Goal: Find contact information: Find a local Sales Rep or Service Facility

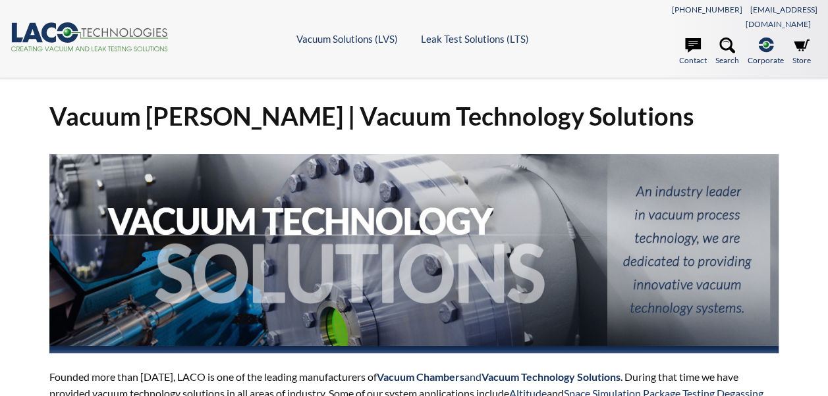
select select "Language Translate Widget"
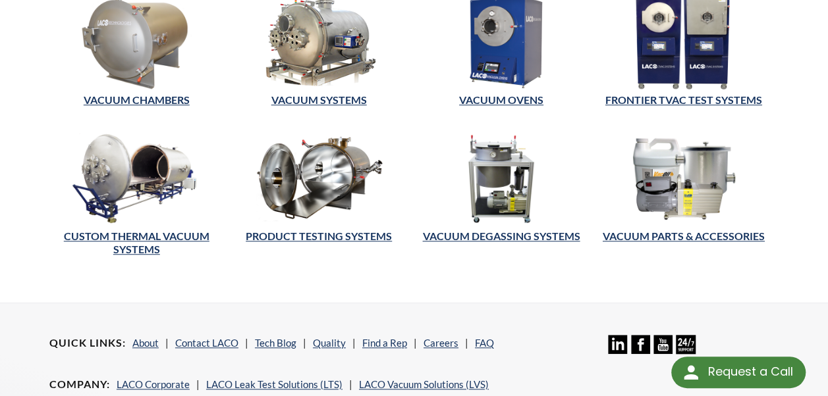
scroll to position [468, 0]
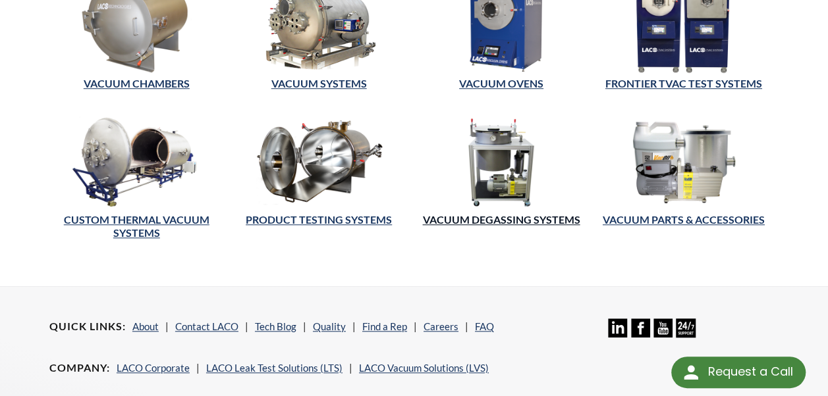
click at [538, 213] on link "Vacuum Degassing Systems" at bounding box center [500, 219] width 157 height 13
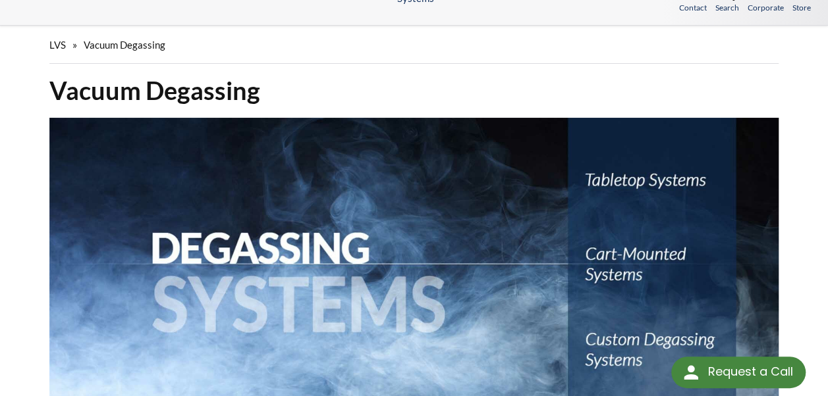
select select "Language Translate Widget"
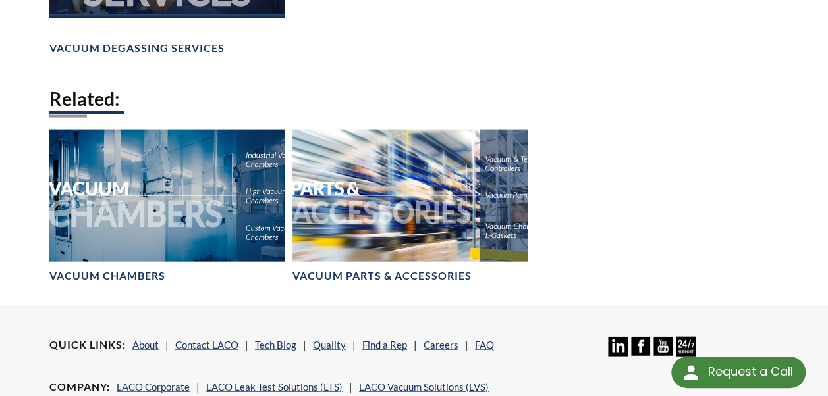
scroll to position [1486, 0]
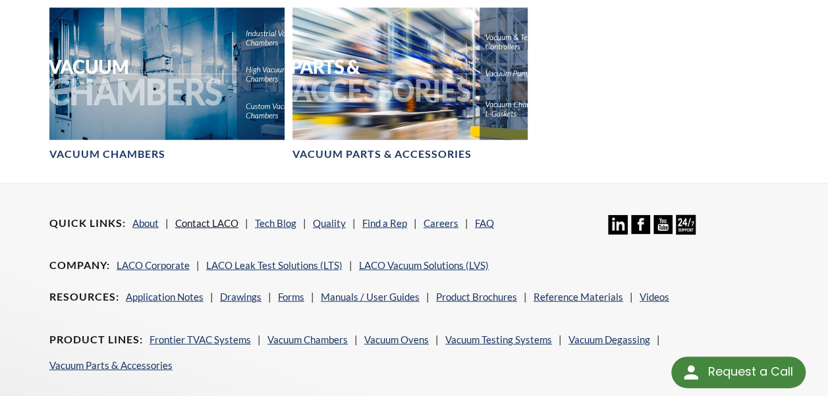
click at [209, 217] on link "Contact LACO" at bounding box center [206, 223] width 63 height 12
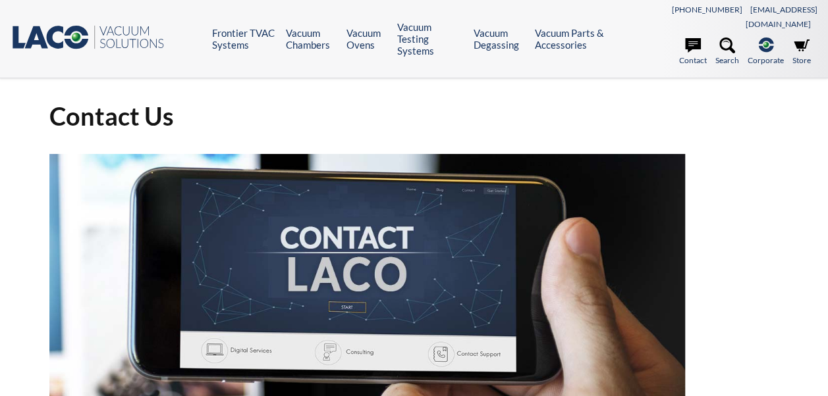
select select "Language Translate Widget"
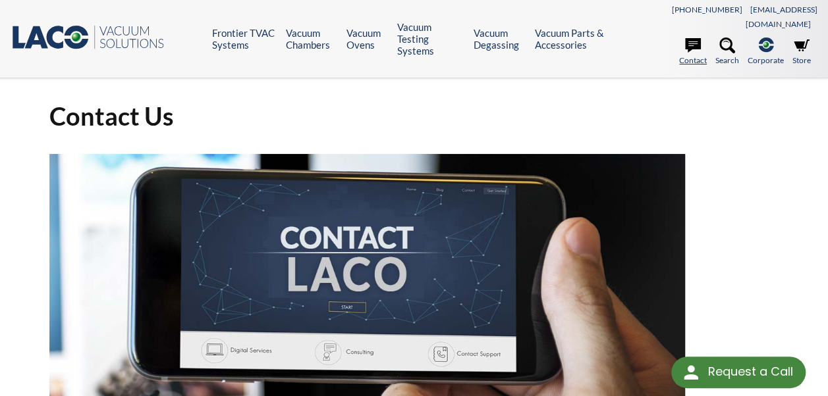
click at [700, 50] on link "Contact" at bounding box center [693, 52] width 28 height 29
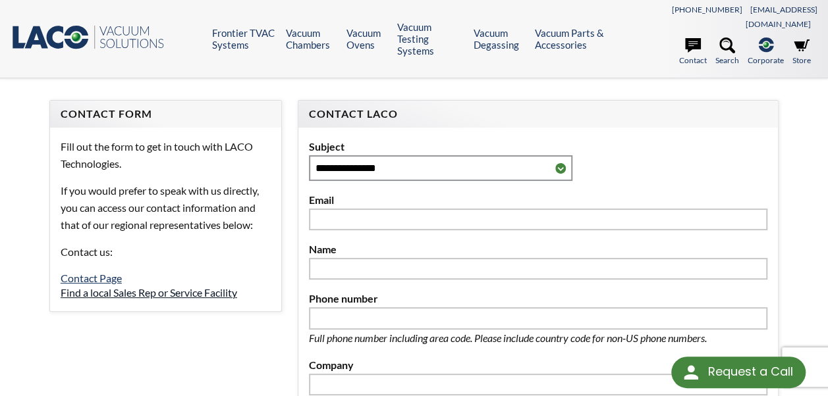
click at [171, 286] on link "Find a local Sales Rep or Service Facility" at bounding box center [149, 292] width 176 height 13
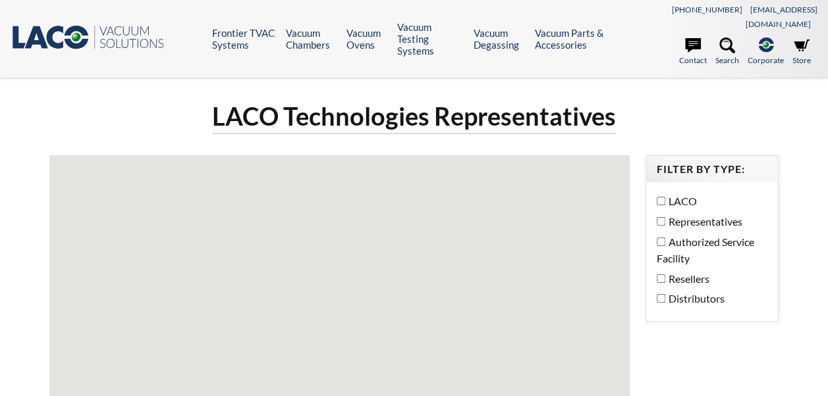
select select "Language Translate Widget"
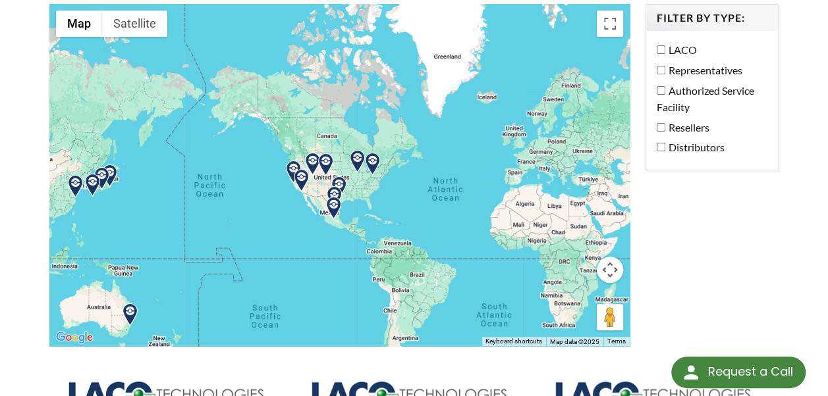
scroll to position [153, 0]
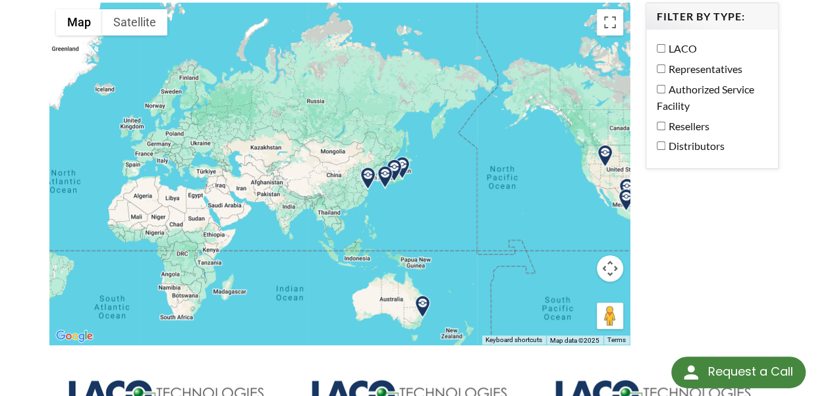
drag, startPoint x: 260, startPoint y: 199, endPoint x: 558, endPoint y: 191, distance: 298.3
click at [558, 191] on div at bounding box center [339, 174] width 580 height 343
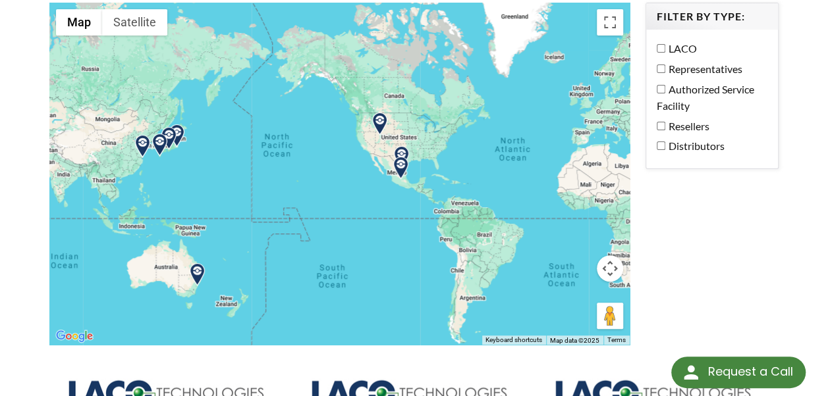
drag, startPoint x: 276, startPoint y: 169, endPoint x: -3, endPoint y: 134, distance: 281.3
click at [0, 134] on html "Request a Call Request a Call <- Close Frontier TVAC Systems -> <- Close Fronti…" at bounding box center [414, 45] width 828 height 396
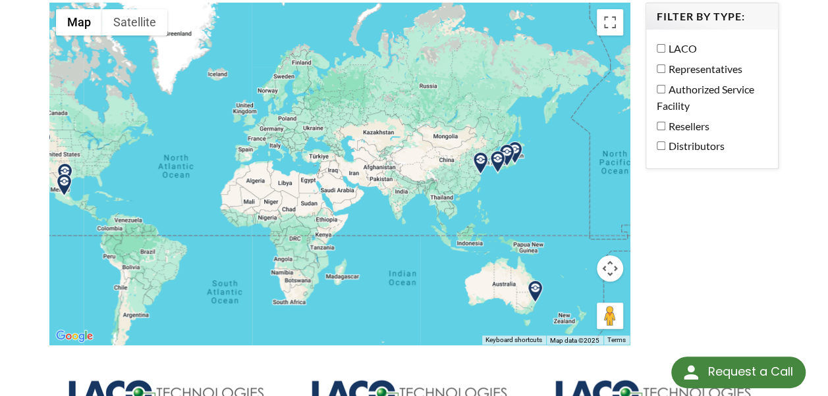
drag, startPoint x: 539, startPoint y: 229, endPoint x: 230, endPoint y: 225, distance: 308.1
click at [177, 246] on div at bounding box center [339, 174] width 580 height 343
click at [478, 152] on img at bounding box center [480, 163] width 23 height 23
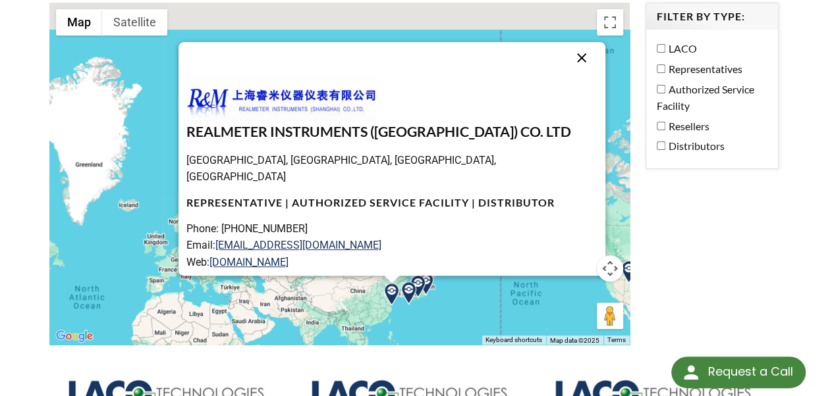
click at [570, 46] on button "Close" at bounding box center [581, 58] width 32 height 32
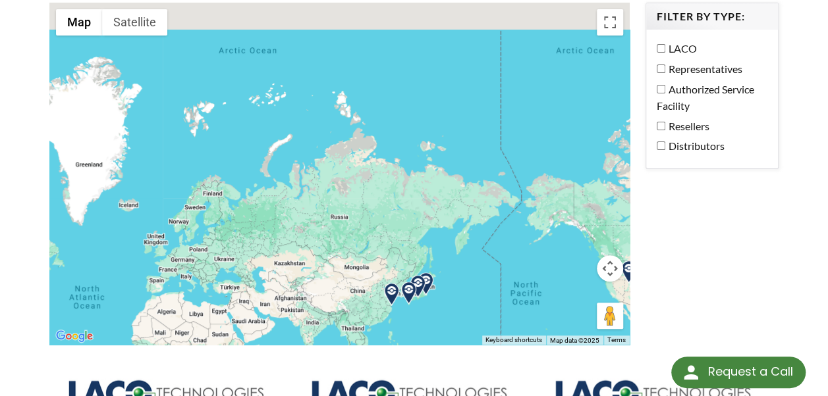
click at [409, 283] on img at bounding box center [408, 293] width 23 height 23
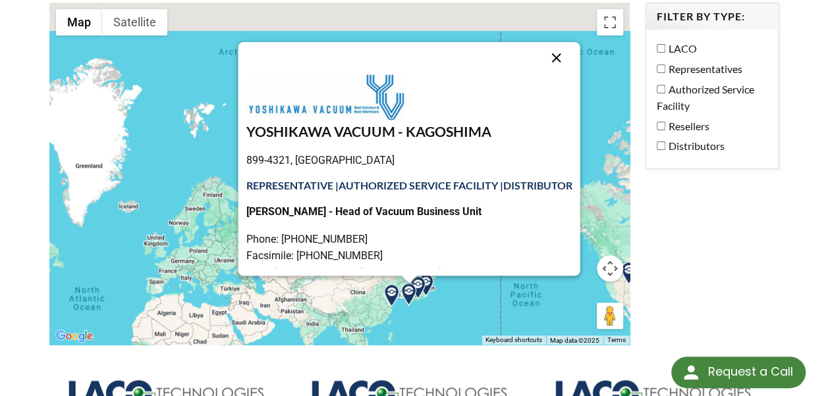
click at [565, 42] on button "Close" at bounding box center [556, 58] width 32 height 32
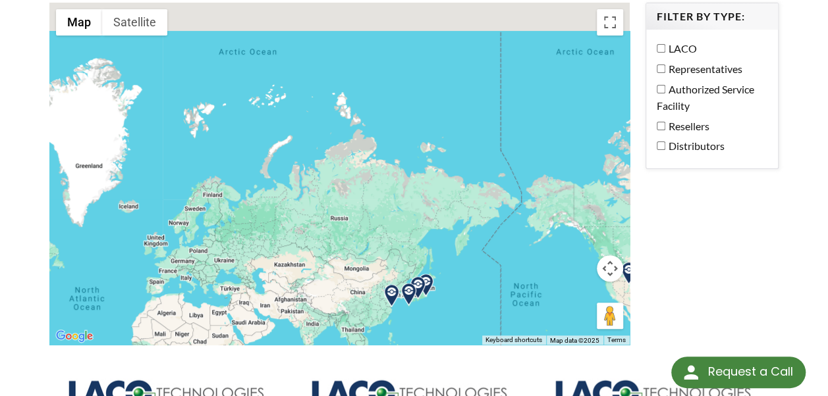
click at [418, 283] on img at bounding box center [408, 294] width 23 height 23
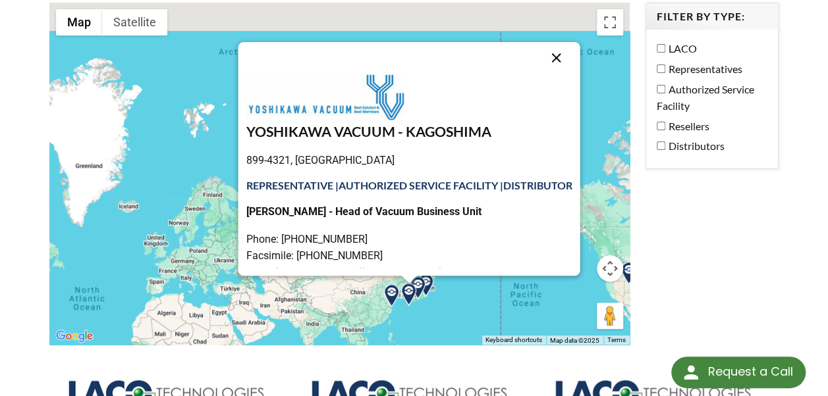
click at [572, 43] on button "Close" at bounding box center [556, 58] width 32 height 32
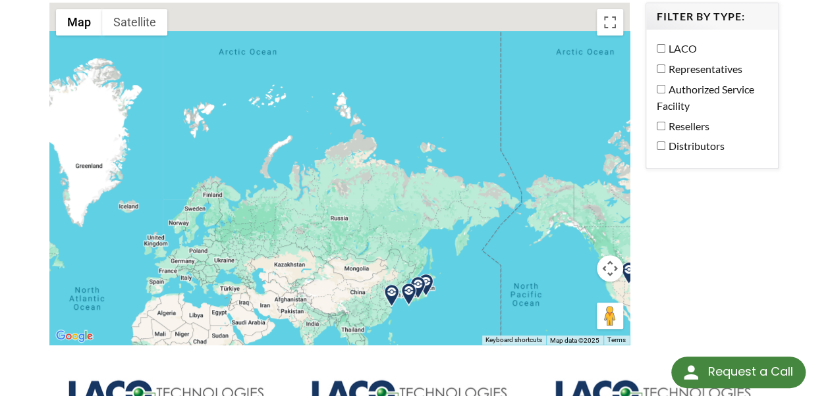
click at [428, 276] on img at bounding box center [417, 287] width 23 height 23
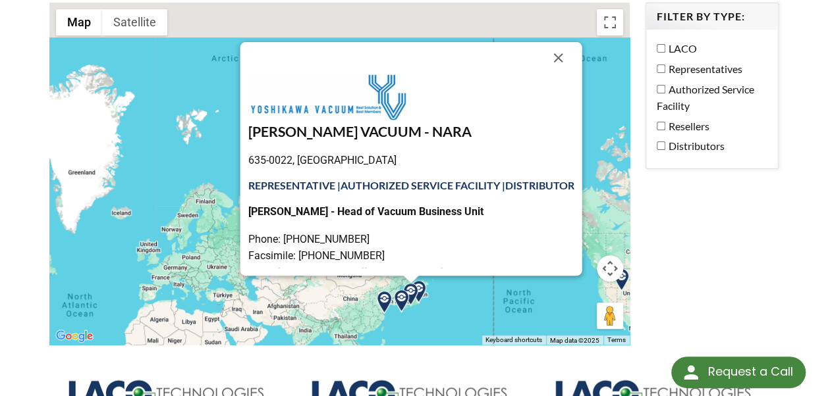
click at [415, 283] on img at bounding box center [410, 294] width 23 height 23
click at [565, 44] on button "Close" at bounding box center [558, 58] width 32 height 32
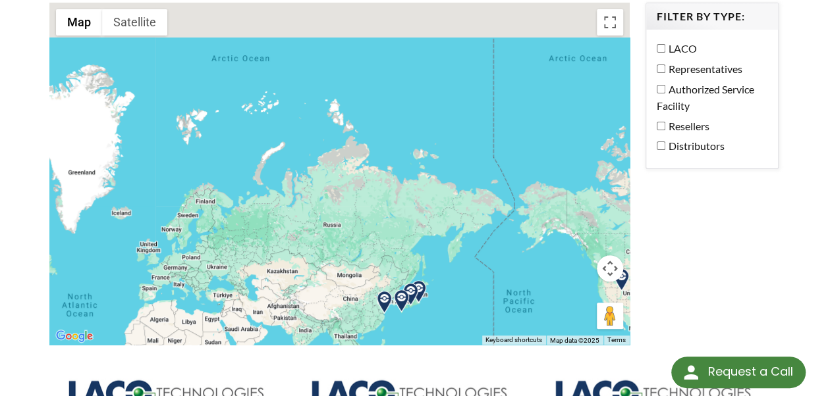
click at [412, 290] on img at bounding box center [401, 301] width 23 height 23
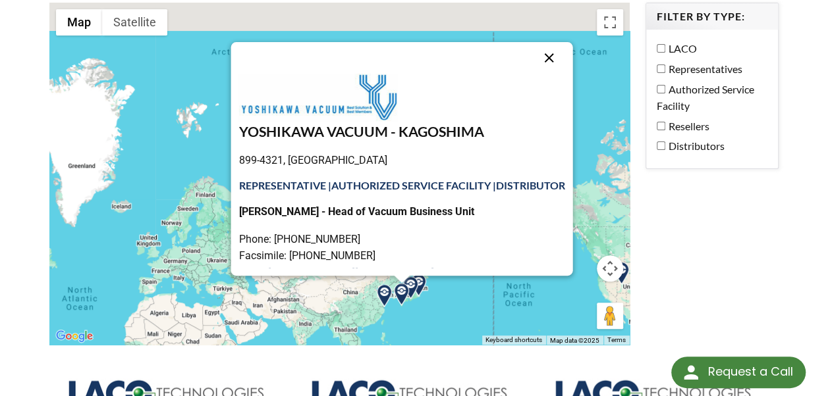
click at [559, 42] on button "Close" at bounding box center [549, 58] width 32 height 32
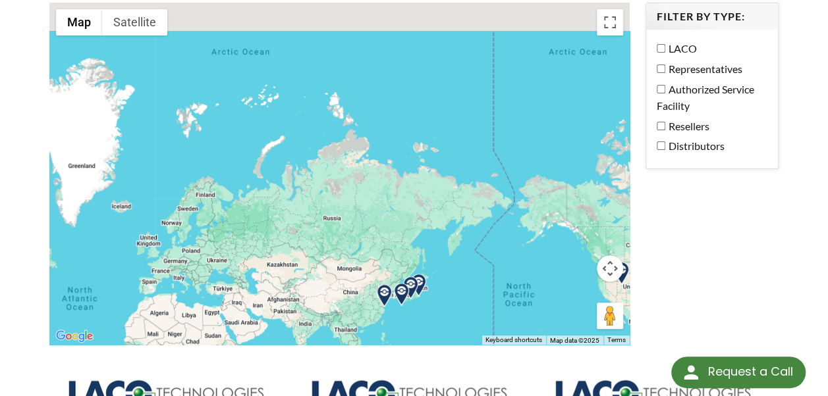
click at [404, 283] on img at bounding box center [401, 294] width 23 height 23
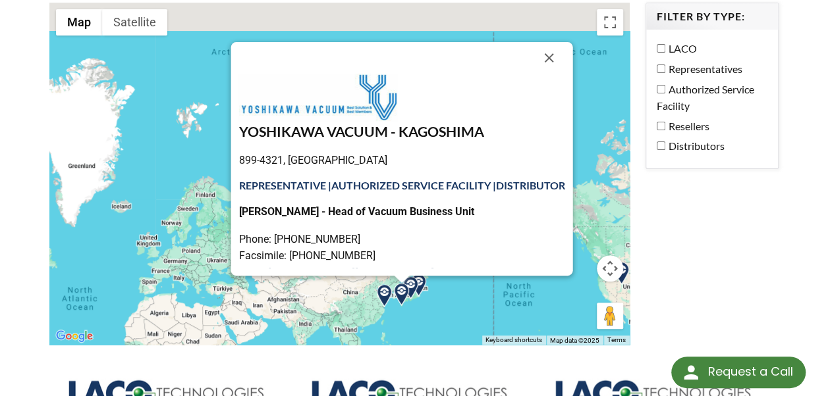
click at [382, 284] on img at bounding box center [384, 295] width 23 height 23
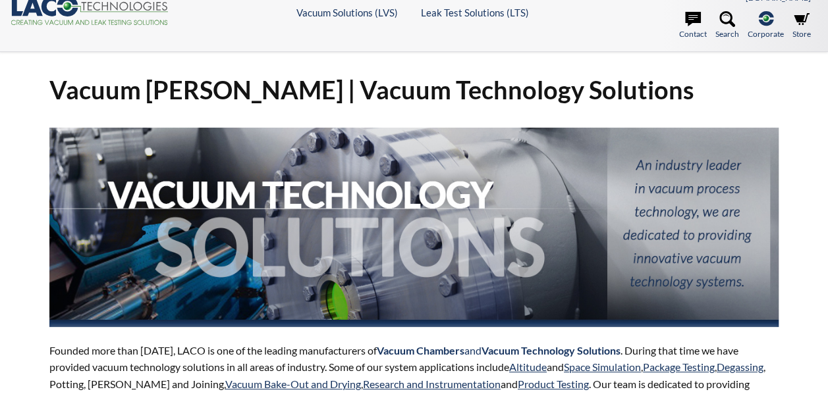
select select "Language Translate Widget"
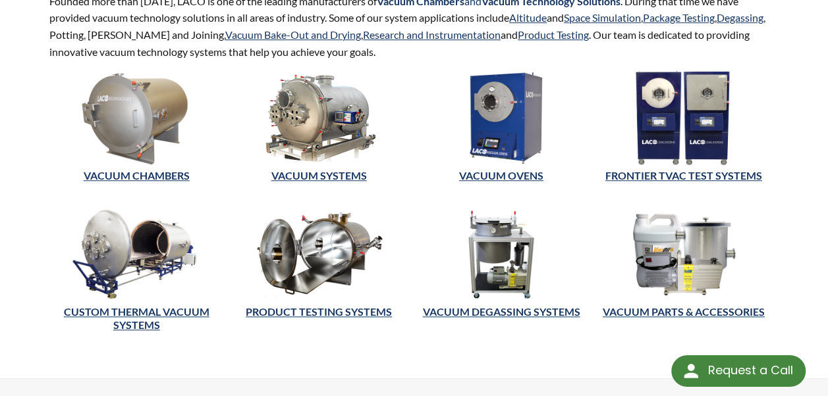
scroll to position [421, 0]
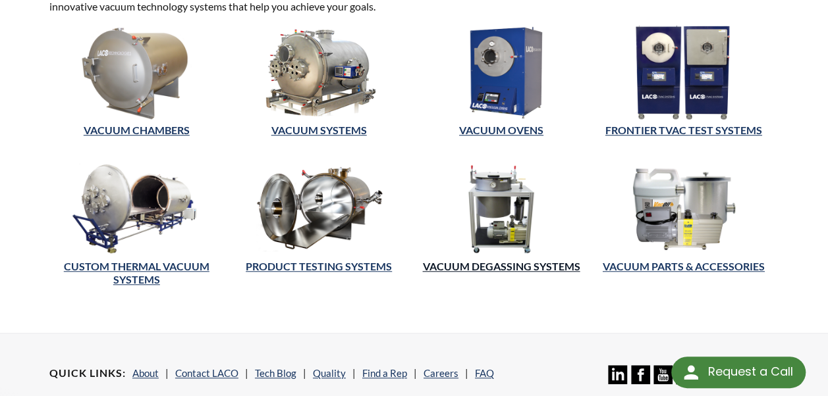
click at [492, 260] on link "Vacuum Degassing Systems" at bounding box center [500, 266] width 157 height 13
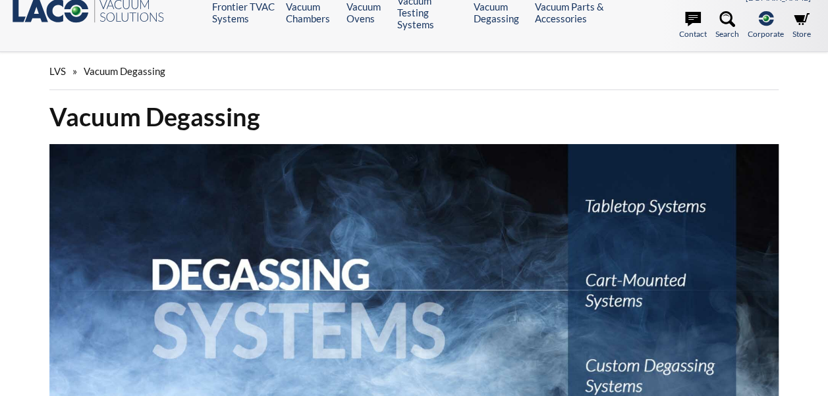
select select "Language Translate Widget"
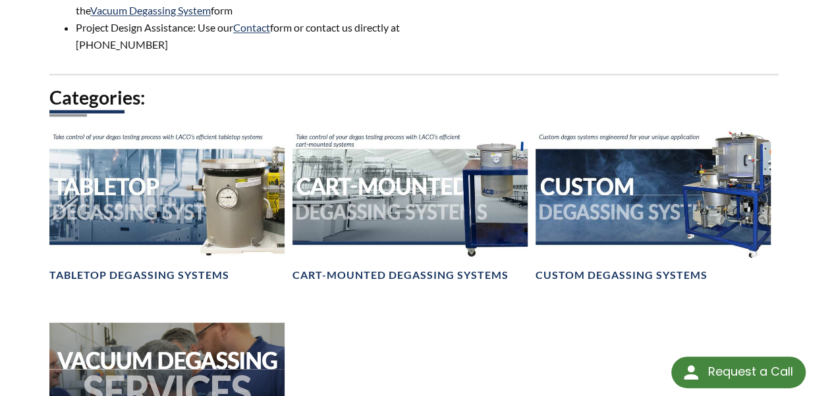
scroll to position [974, 0]
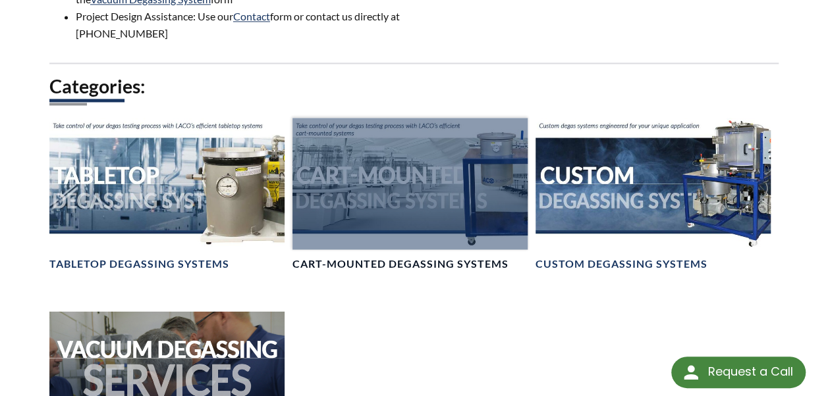
click at [381, 257] on h4 "Cart-Mounted Degassing Systems" at bounding box center [400, 264] width 216 height 14
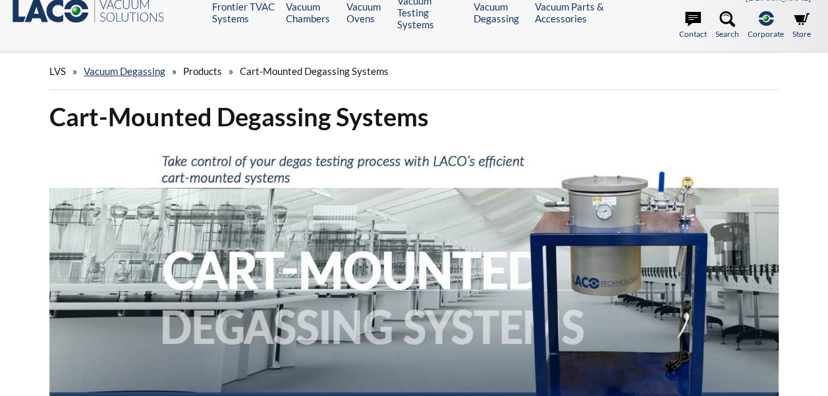
select select "Language Translate Widget"
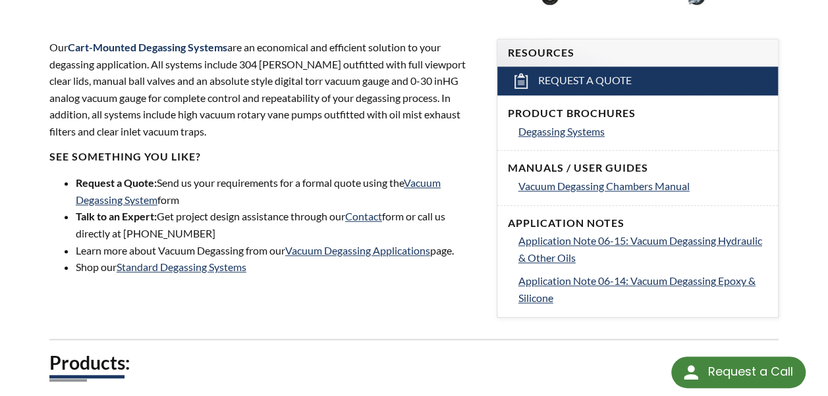
scroll to position [474, 0]
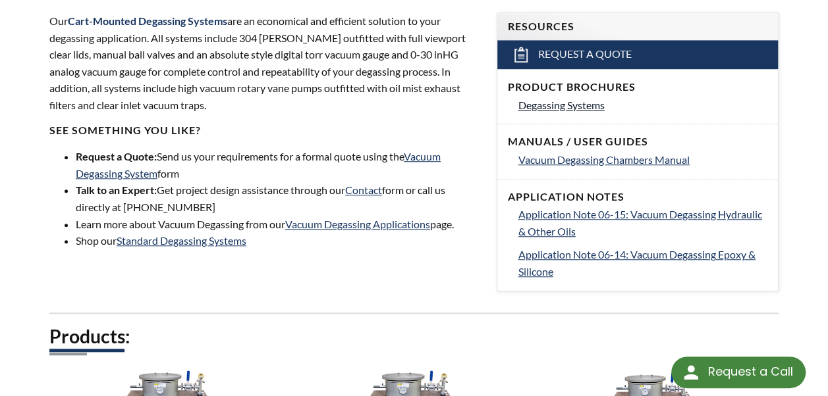
click at [567, 99] on span "Degassing Systems" at bounding box center [561, 105] width 86 height 13
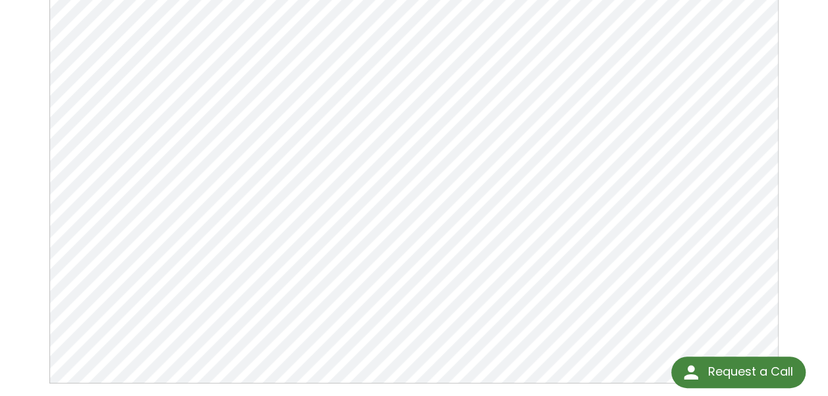
scroll to position [207, 0]
